Goal: Transaction & Acquisition: Purchase product/service

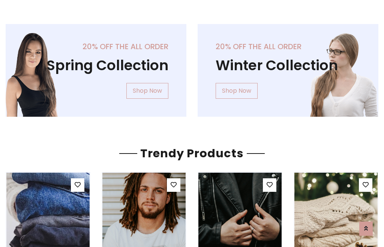
scroll to position [38, 0]
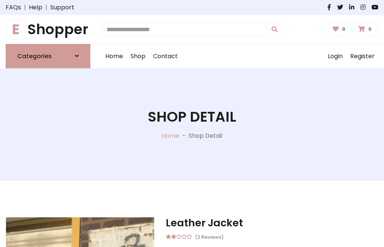
click at [48, 29] on h1 "E Shopper" at bounding box center [48, 29] width 85 height 17
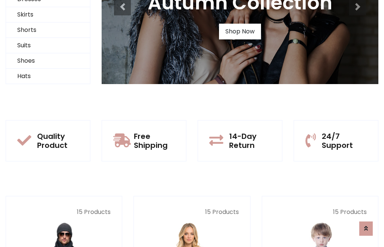
scroll to position [72, 0]
